Goal: Transaction & Acquisition: Purchase product/service

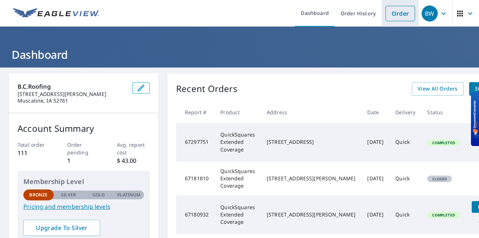
click at [397, 10] on link "Order" at bounding box center [401, 13] width 30 height 15
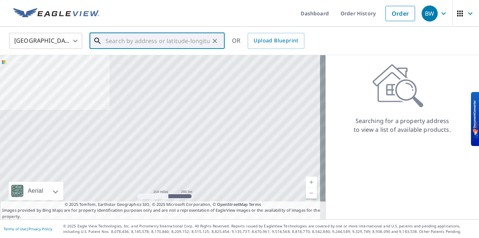
click at [193, 41] on input "text" at bounding box center [158, 41] width 104 height 20
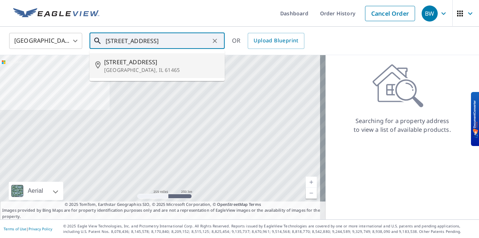
click at [133, 65] on span "313 S 5th Ave" at bounding box center [161, 62] width 115 height 9
type input "313 S 5th Ave New Windsor, IL 61465"
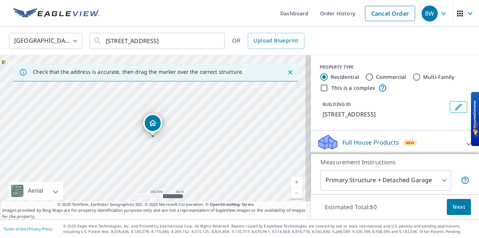
click at [154, 125] on icon "Dropped pin, building 1, Residential property, 313 S 5th Ave New Windsor, IL 61…" at bounding box center [152, 123] width 9 height 9
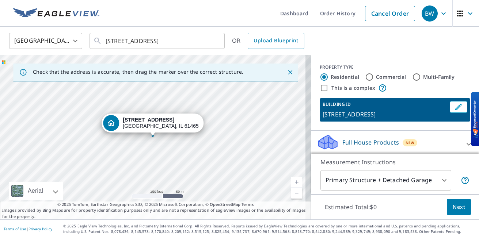
click at [152, 134] on div "Dropped pin, building 1, Residential property, 313 S 5th Ave New Windsor, IL 61…" at bounding box center [153, 132] width 10 height 7
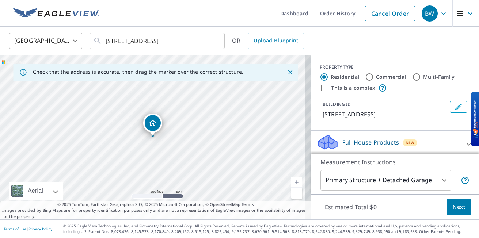
click at [152, 134] on div "Dropped pin, building 1, Residential property, 313 S 5th Ave New Windsor, IL 61…" at bounding box center [153, 132] width 10 height 7
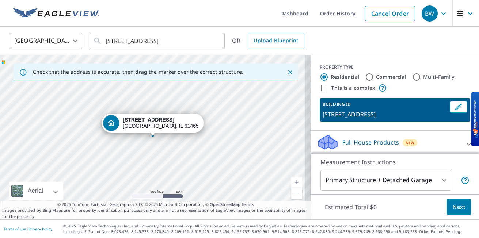
click at [368, 140] on p "Full House Products" at bounding box center [370, 142] width 57 height 9
click at [465, 148] on icon at bounding box center [469, 144] width 9 height 9
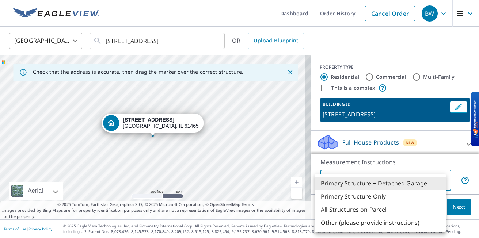
click at [436, 178] on body "BW BW Dashboard Order History Cancel Order BW United States US ​ 313 S 5th Ave …" at bounding box center [239, 119] width 479 height 238
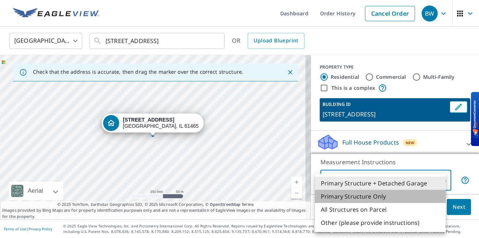
click at [382, 197] on li "Primary Structure Only" at bounding box center [380, 196] width 131 height 13
type input "2"
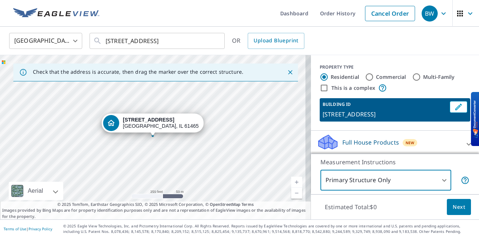
click at [372, 125] on div "PROPERTY TYPE Residential Commercial Multi-Family This is a complex BUILDING ID…" at bounding box center [395, 93] width 168 height 76
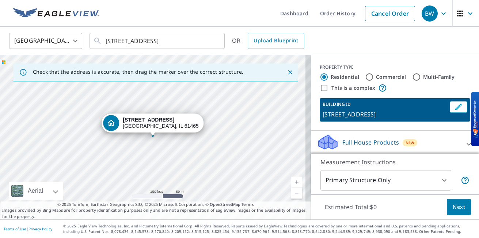
click at [422, 161] on p "Measurement Instructions" at bounding box center [395, 162] width 149 height 9
click at [460, 147] on div at bounding box center [469, 145] width 18 height 18
click at [465, 143] on icon at bounding box center [469, 144] width 9 height 9
click at [436, 165] on p "Measurement Instructions" at bounding box center [395, 162] width 149 height 9
click at [151, 135] on div "Dropped pin, building 1, Residential property, 313 S 5th Ave New Windsor, IL 61…" at bounding box center [153, 132] width 10 height 7
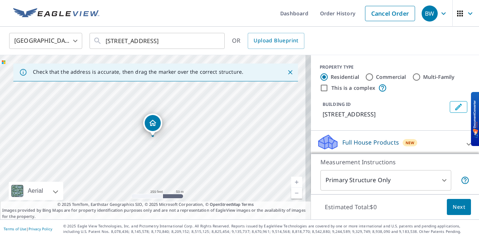
click at [151, 135] on div "Dropped pin, building 1, Residential property, 313 S 5th Ave New Windsor, IL 61…" at bounding box center [153, 132] width 10 height 7
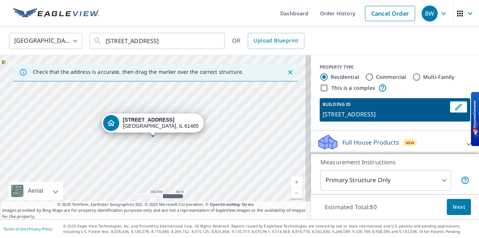
click at [144, 121] on strong "313 S 5th Ave" at bounding box center [149, 120] width 52 height 6
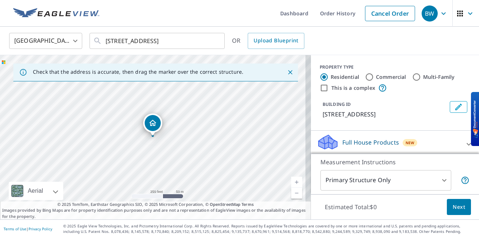
click at [152, 123] on icon "Dropped pin, building 1, Residential property, 313 S 5th Ave New Windsor, IL 61…" at bounding box center [152, 123] width 7 height 6
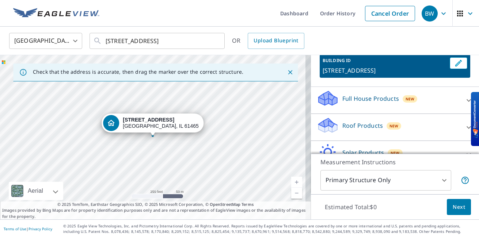
scroll to position [58, 0]
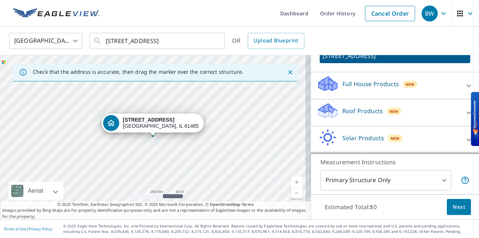
click at [368, 113] on p "Roof Products" at bounding box center [362, 111] width 41 height 9
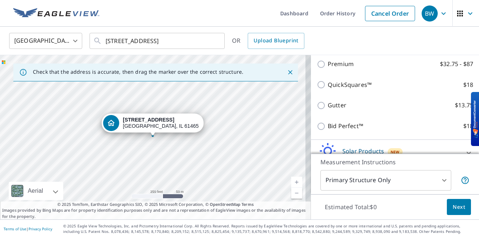
scroll to position [132, 0]
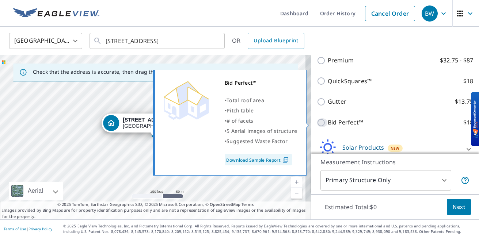
click at [317, 121] on input "Bid Perfect™ $18" at bounding box center [322, 122] width 11 height 9
checkbox input "true"
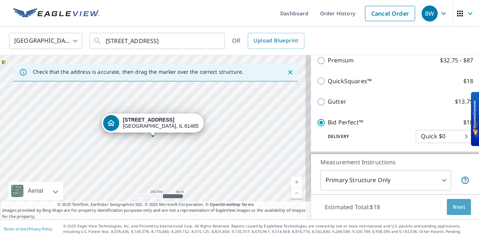
click at [457, 205] on span "Next" at bounding box center [459, 207] width 12 height 9
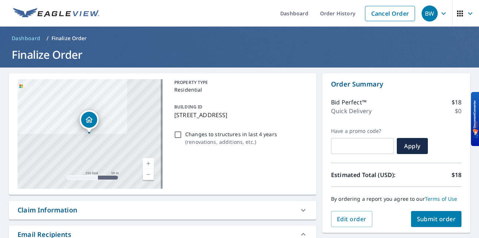
click at [439, 219] on span "Submit order" at bounding box center [436, 219] width 39 height 8
